Goal: Check status: Check status

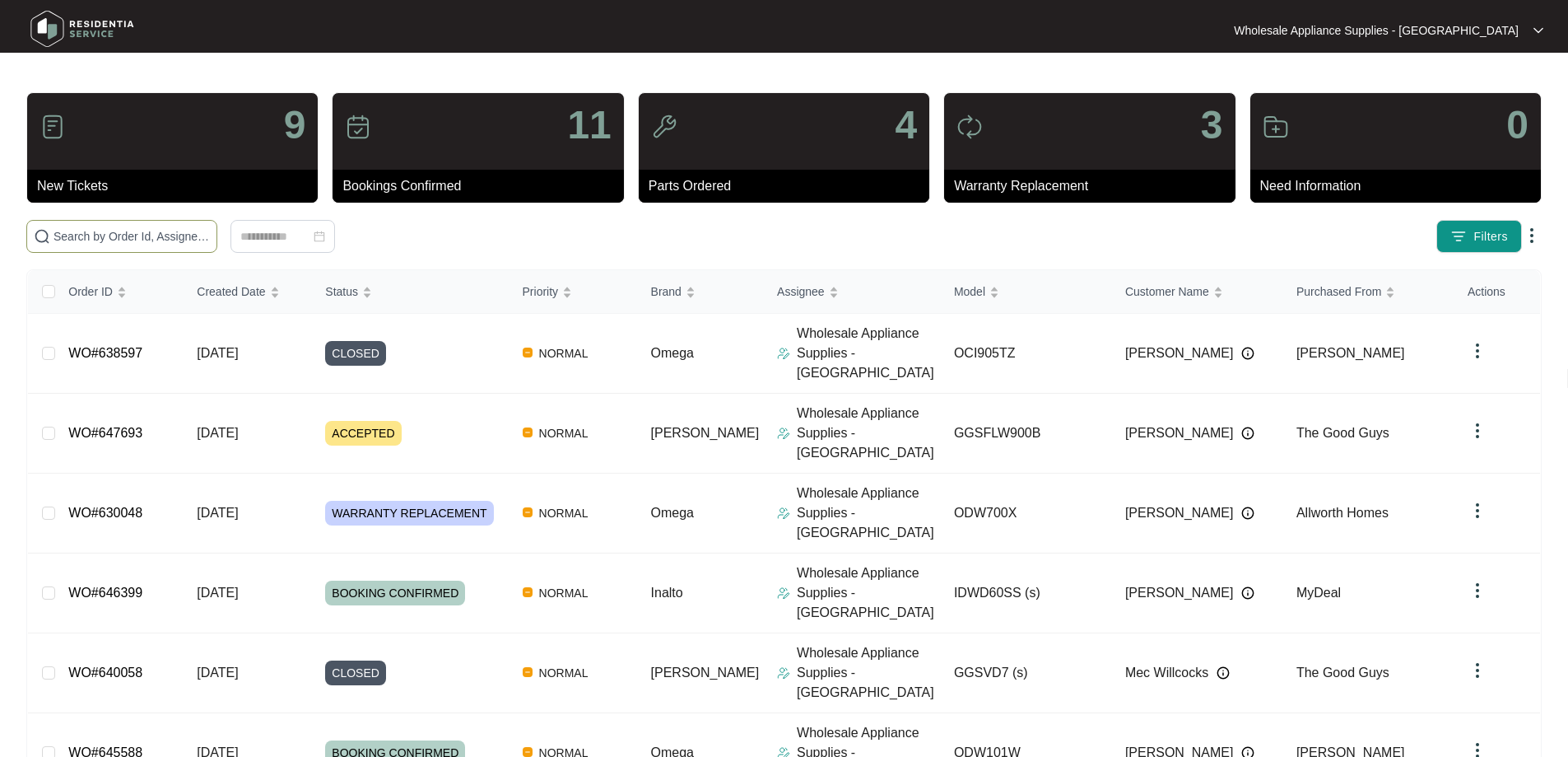
click at [129, 235] on input "text" at bounding box center [131, 236] width 157 height 18
paste input "637243"
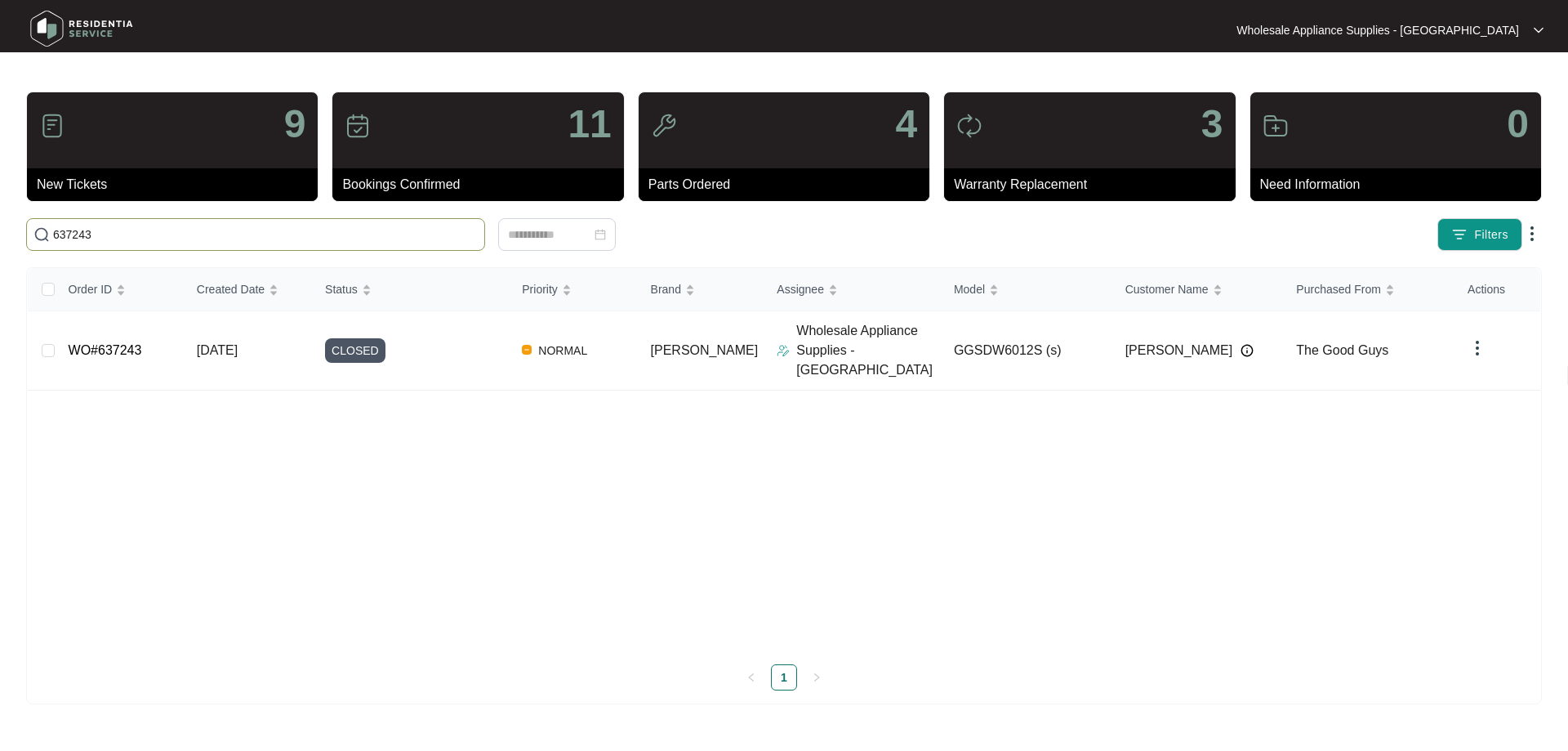
type input "637243"
click at [843, 347] on p "Wholesale Appliance Supplies - [GEOGRAPHIC_DATA]" at bounding box center [868, 351] width 144 height 59
click at [97, 343] on link "WO#637243" at bounding box center [105, 350] width 74 height 14
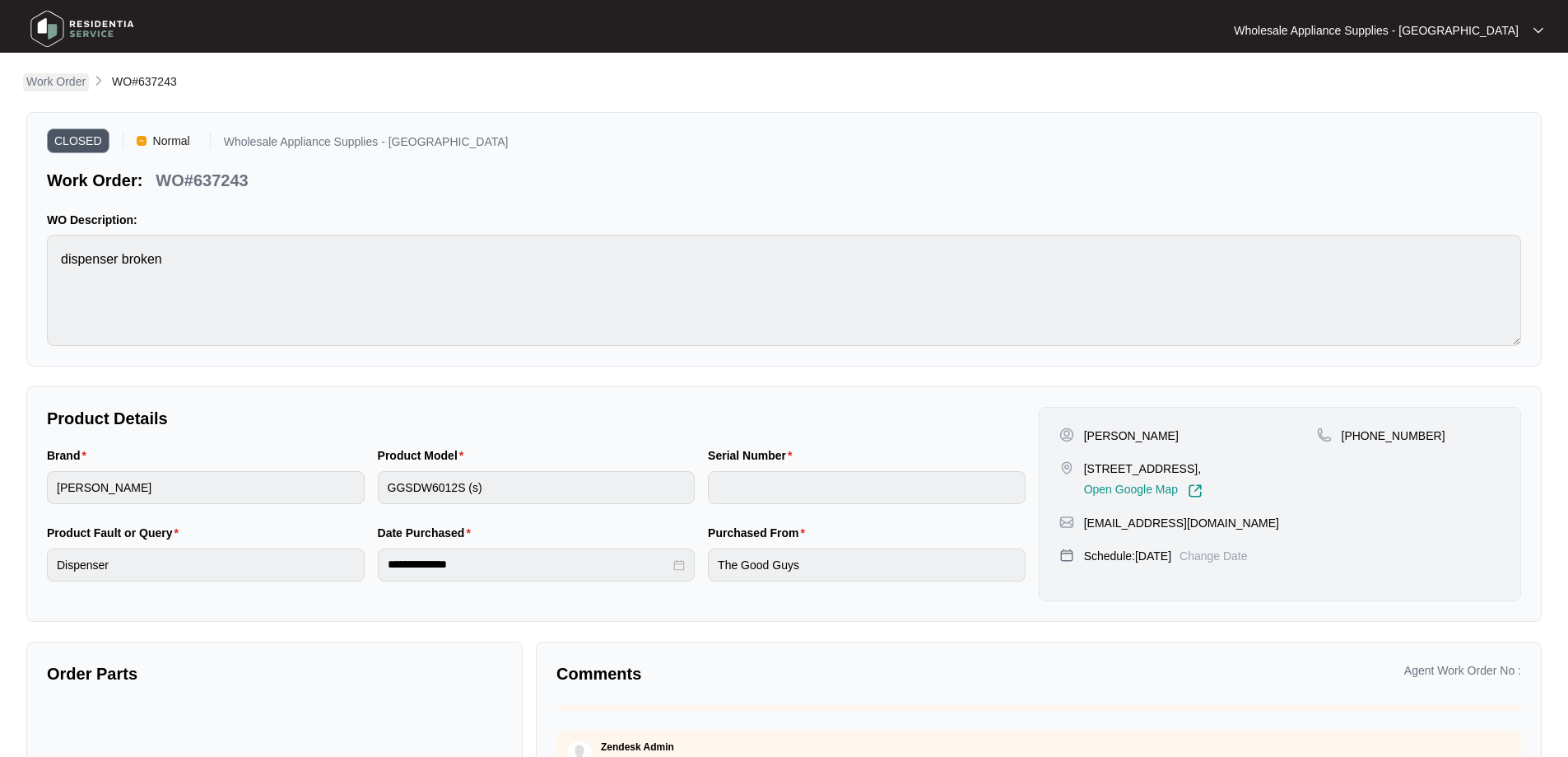
click at [75, 81] on p "Work Order" at bounding box center [56, 82] width 60 height 17
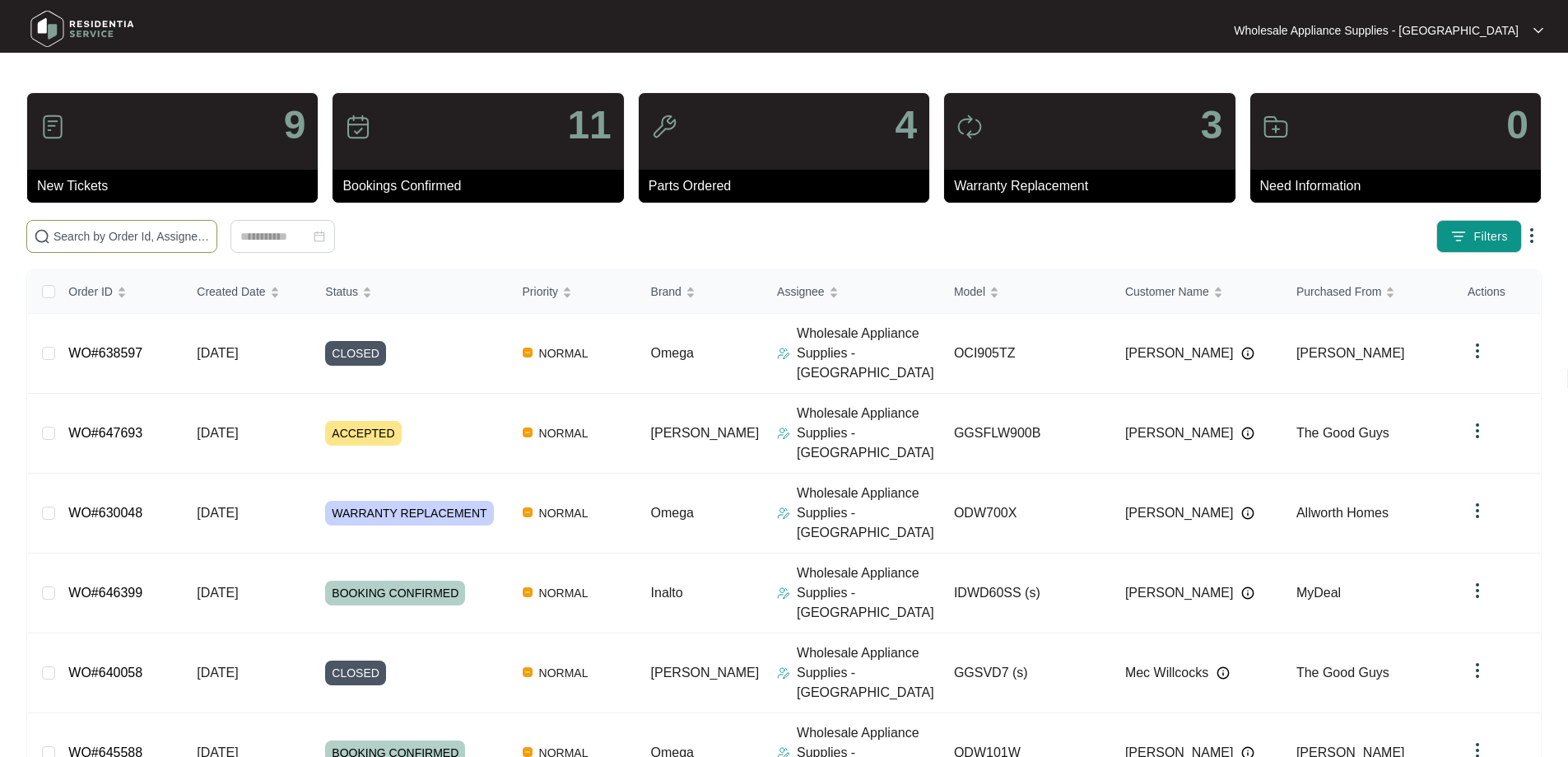
paste input "634044"
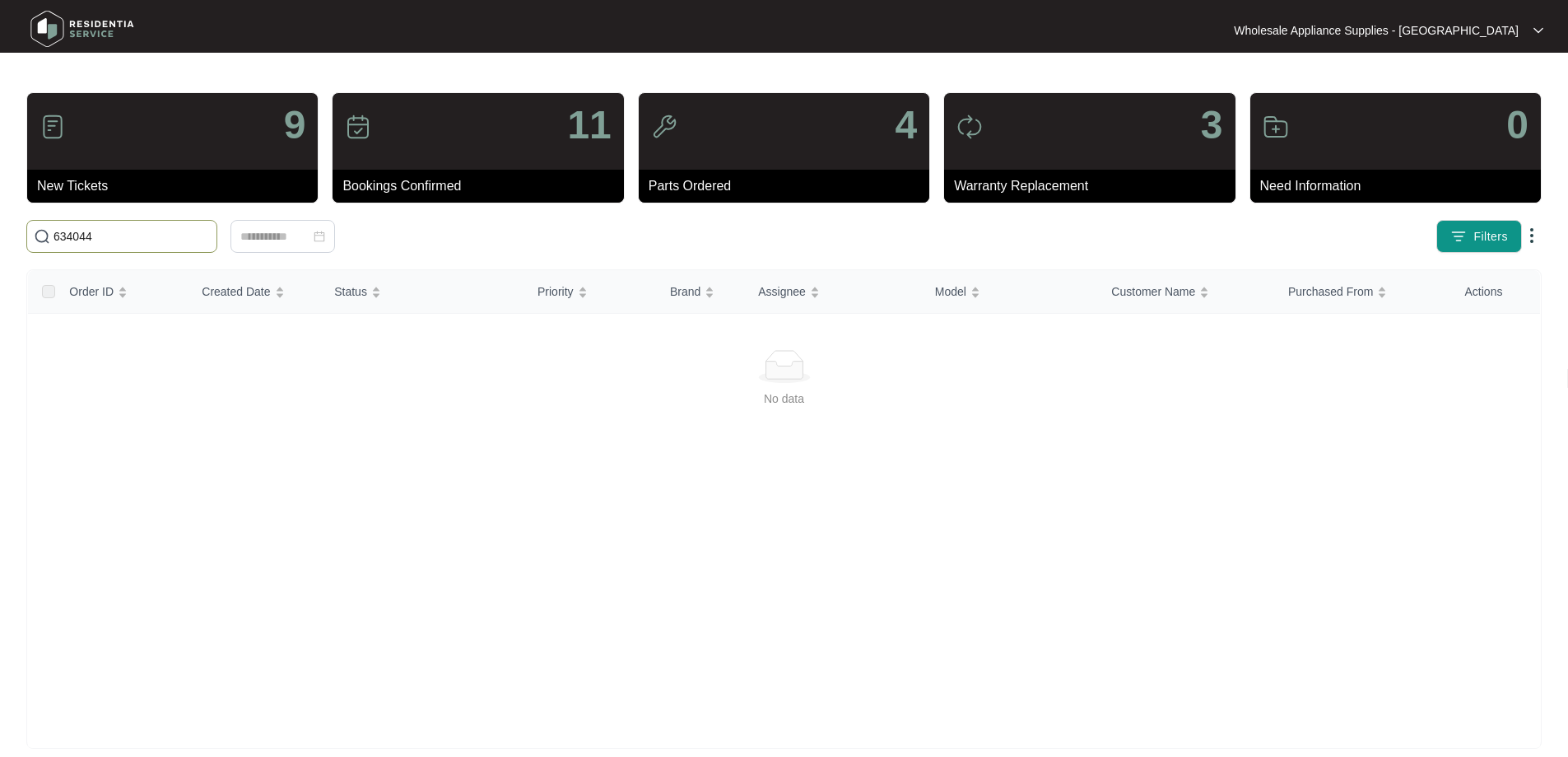
type input "634044"
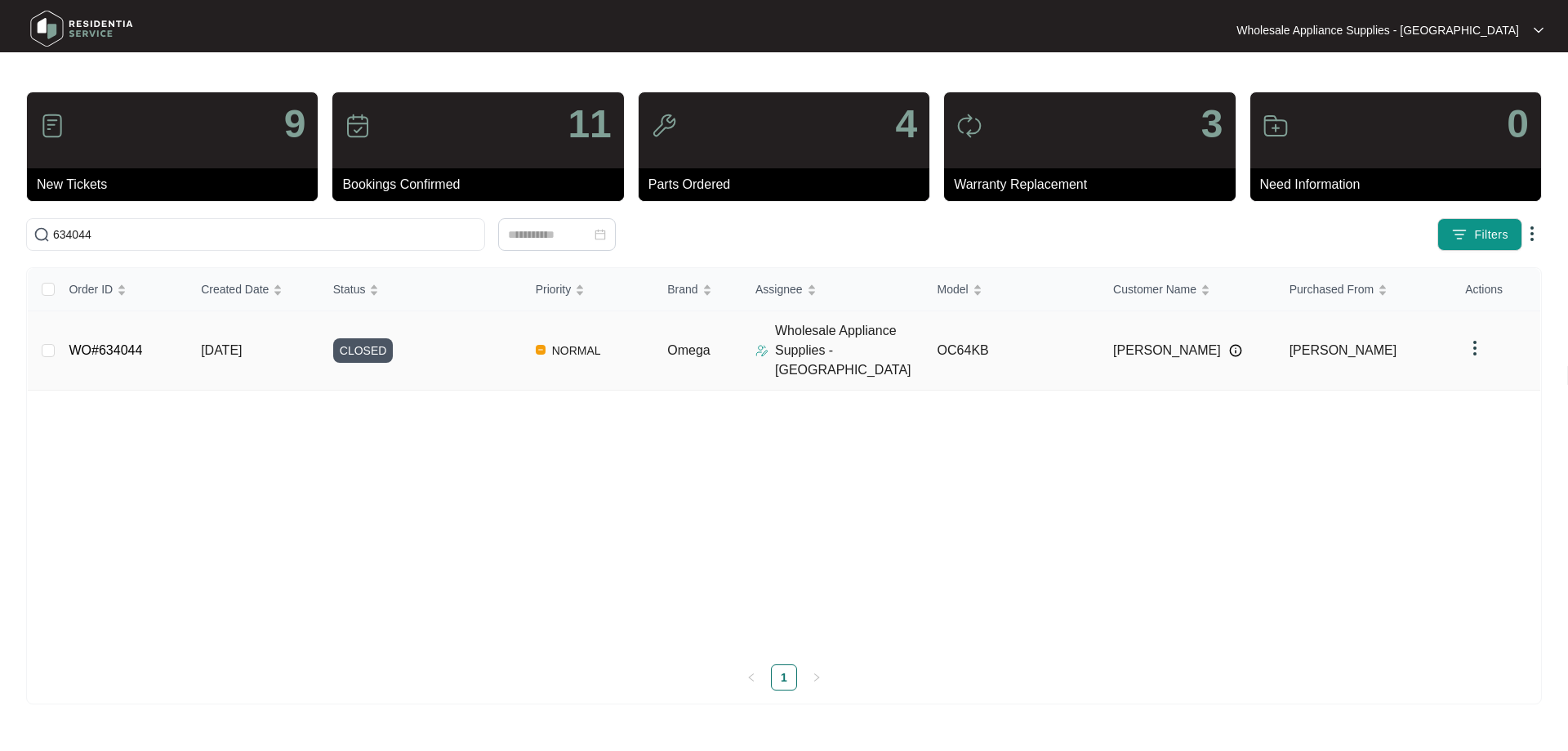
click at [363, 342] on span "CLOSED" at bounding box center [362, 351] width 60 height 25
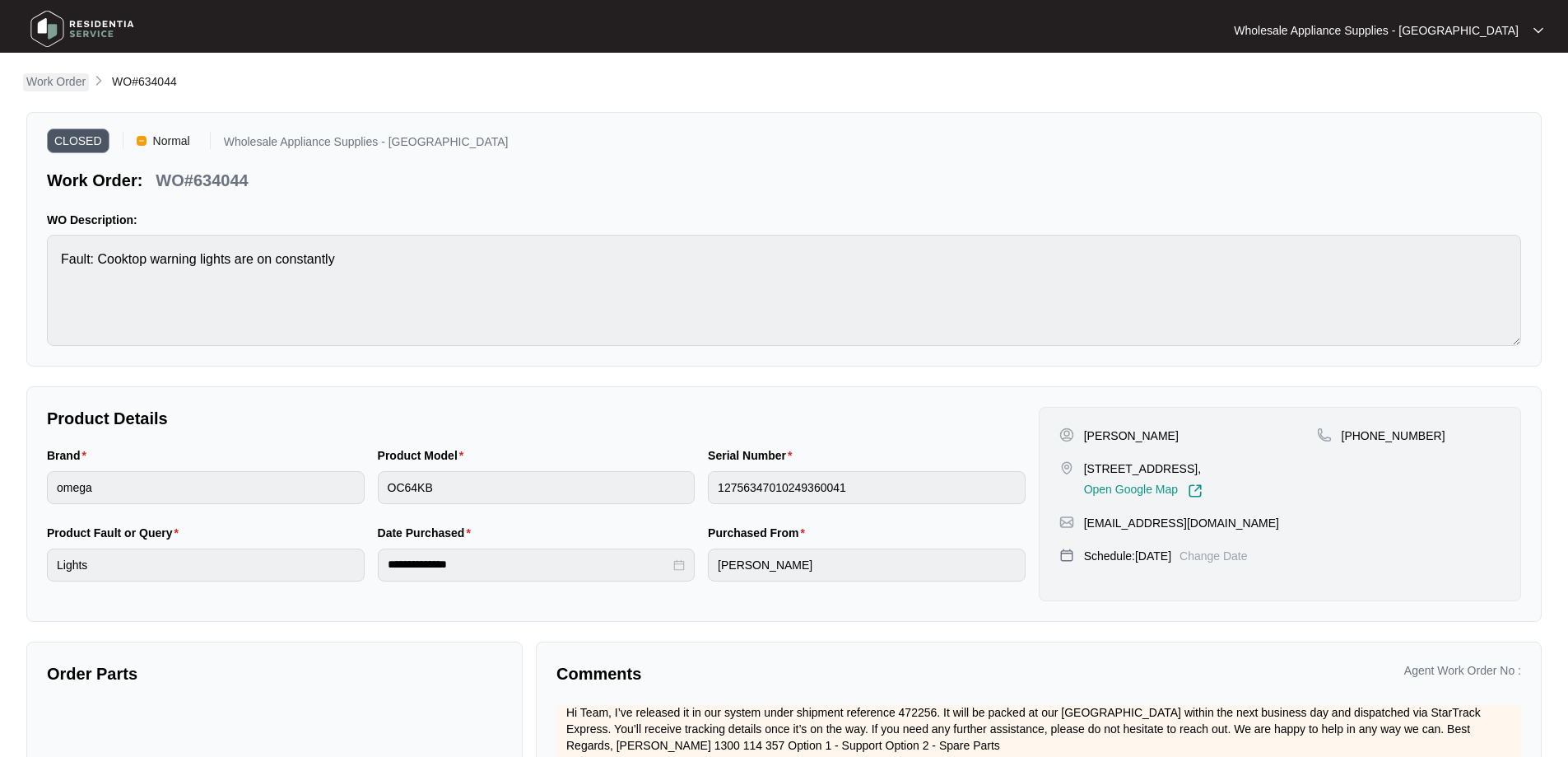
click at [66, 79] on p "Work Order" at bounding box center [56, 82] width 60 height 17
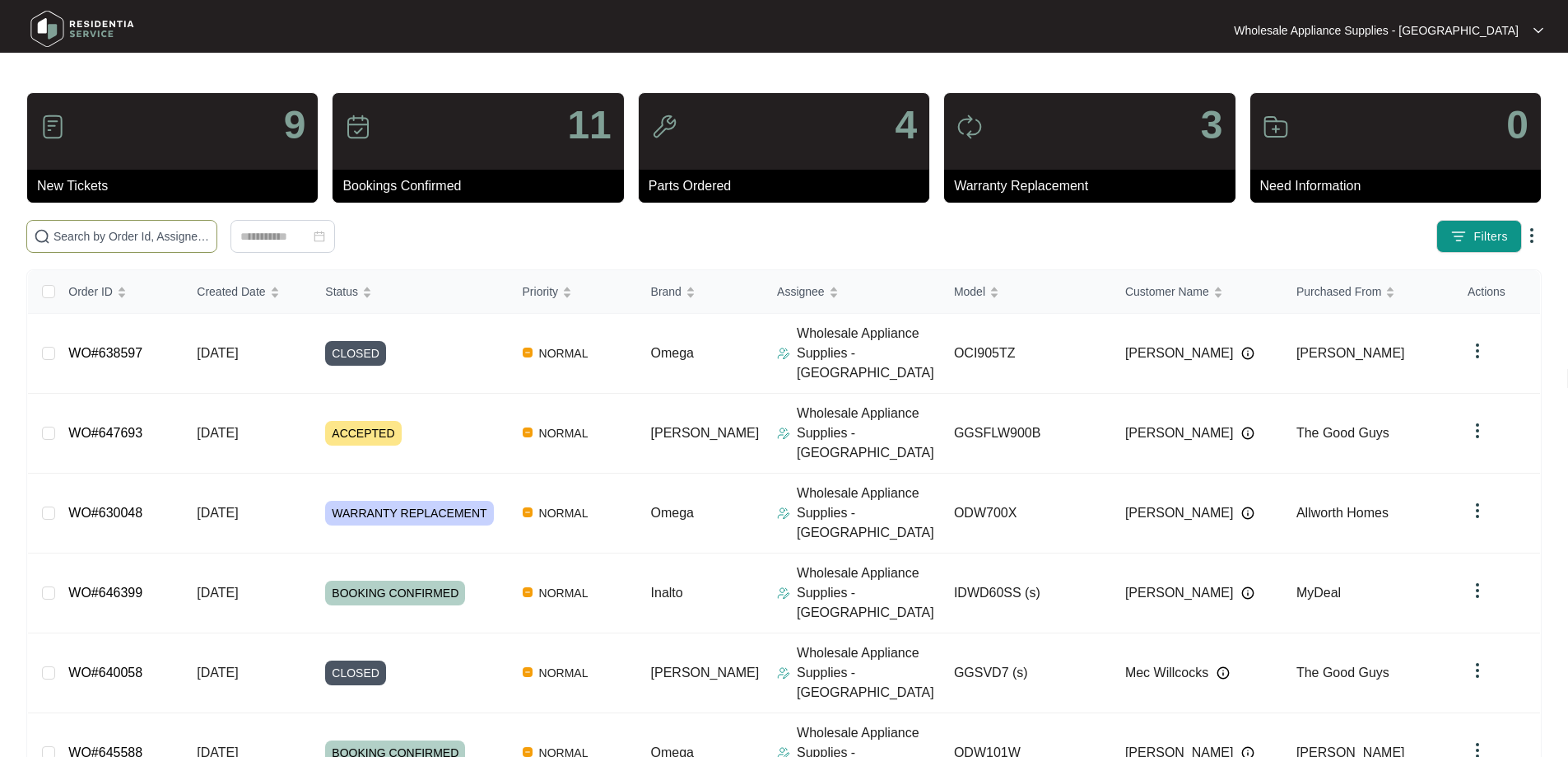
click at [110, 233] on input "text" at bounding box center [131, 236] width 157 height 18
paste input "[PERSON_NAME]"
type input "[PERSON_NAME]"
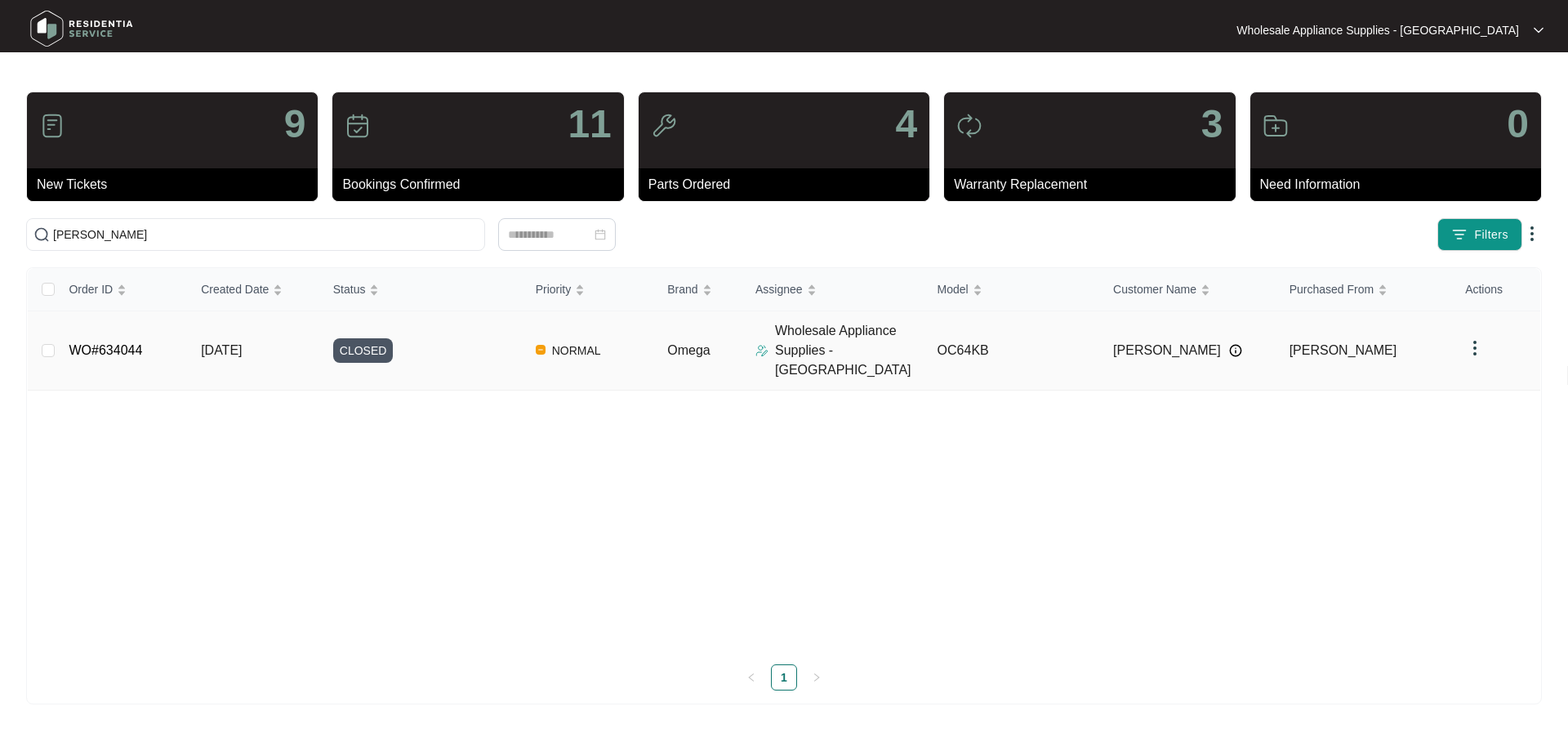
click at [112, 343] on link "WO#634044" at bounding box center [105, 350] width 74 height 14
